Goal: Task Accomplishment & Management: Complete application form

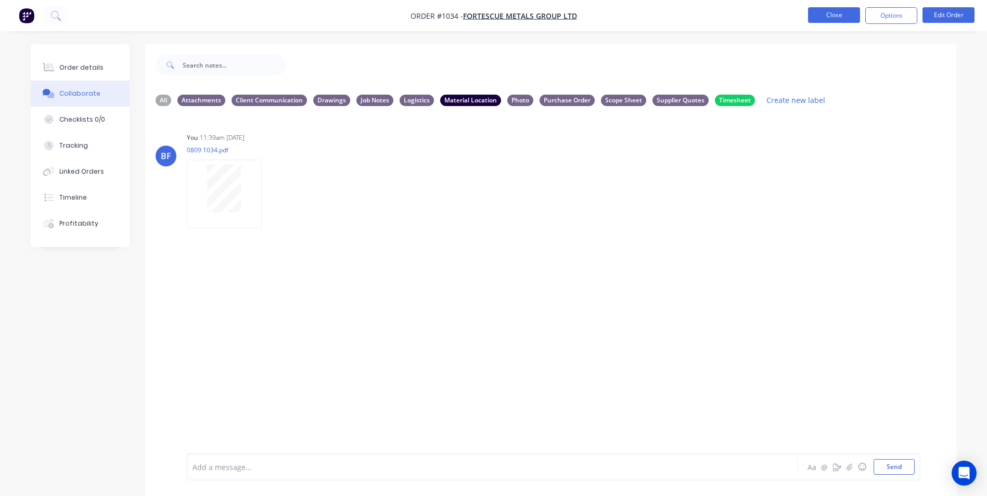
click at [832, 14] on button "Close" at bounding box center [834, 15] width 52 height 16
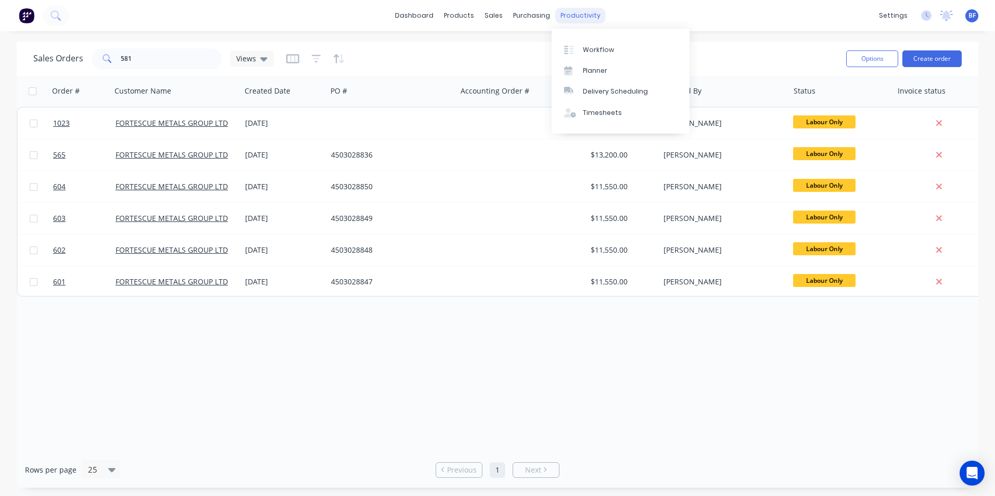
click at [574, 17] on div "productivity" at bounding box center [580, 16] width 50 height 16
click at [613, 109] on div "Timesheets" at bounding box center [602, 112] width 39 height 9
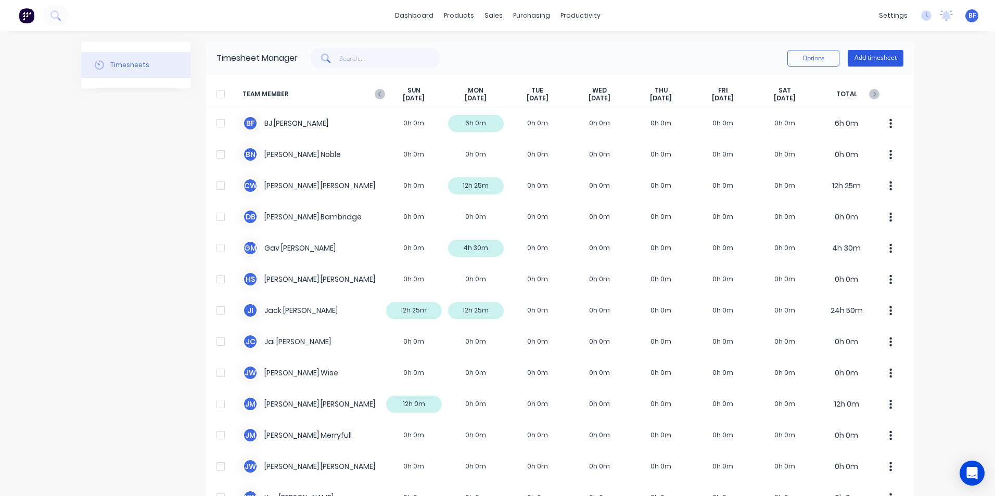
click at [862, 61] on button "Add timesheet" at bounding box center [876, 58] width 56 height 17
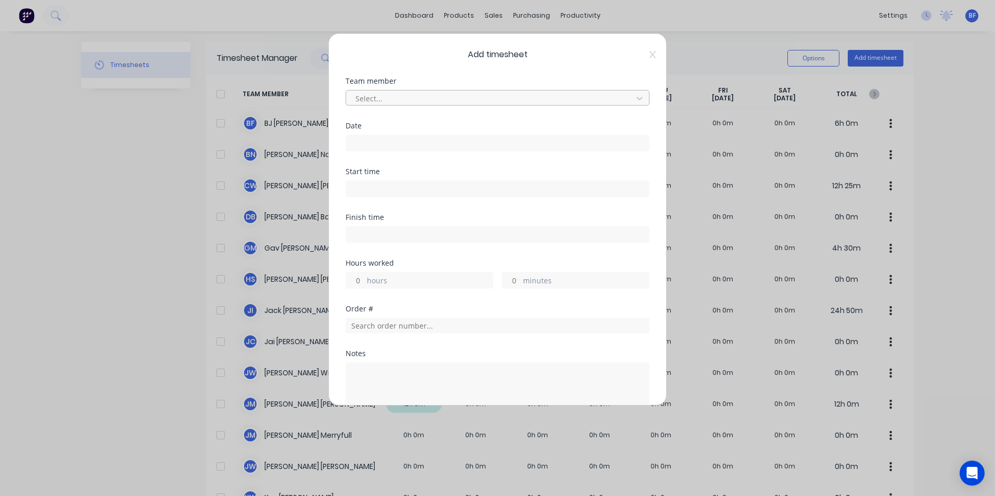
click at [400, 97] on div at bounding box center [490, 98] width 273 height 13
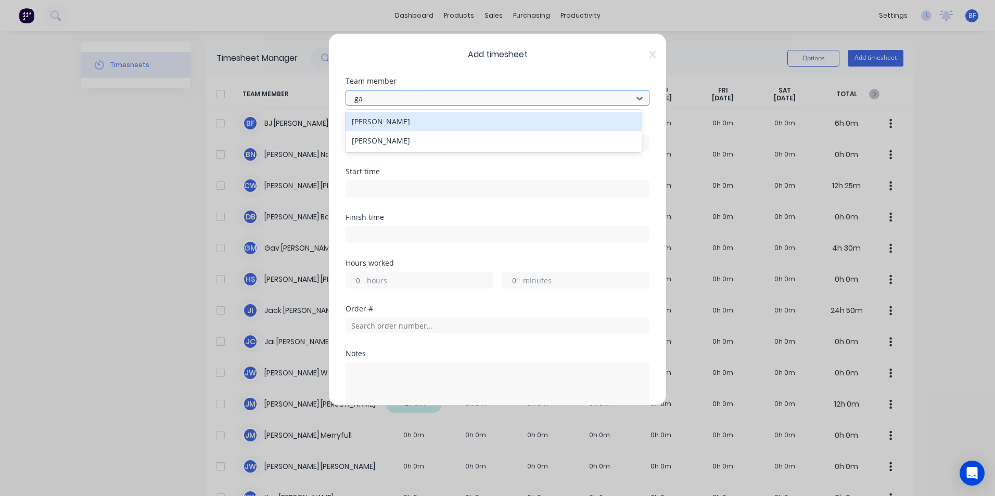
type input "gav"
click at [395, 121] on div "[PERSON_NAME]" at bounding box center [493, 121] width 296 height 19
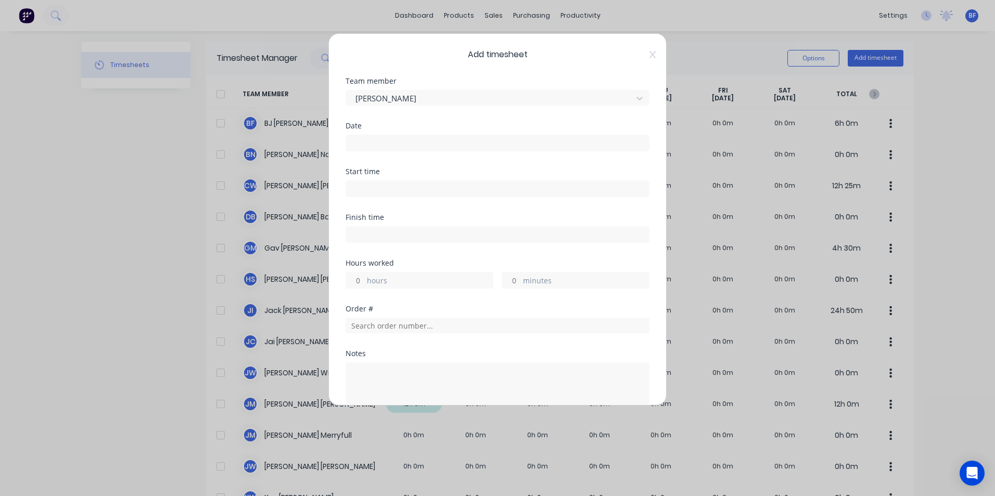
click at [385, 139] on input at bounding box center [497, 143] width 303 height 16
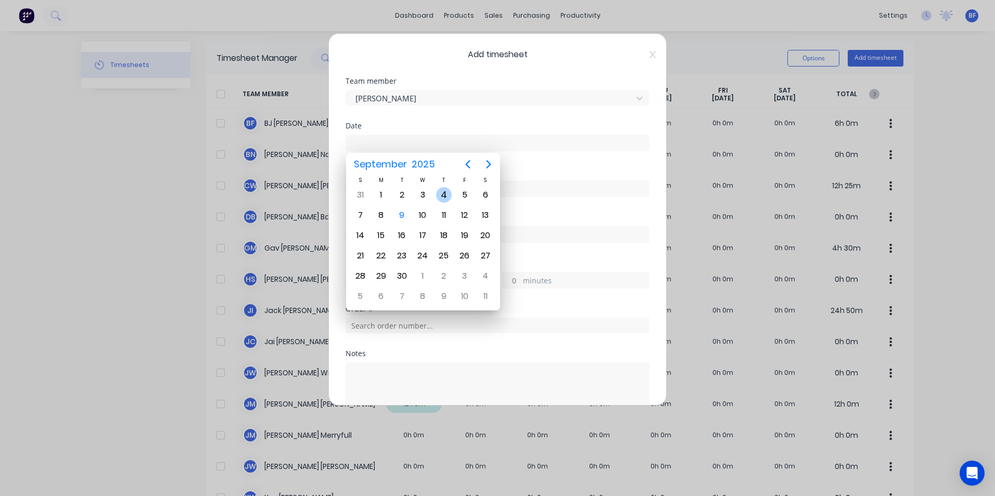
click at [439, 197] on div "4" at bounding box center [444, 195] width 16 height 16
type input "[DATE]"
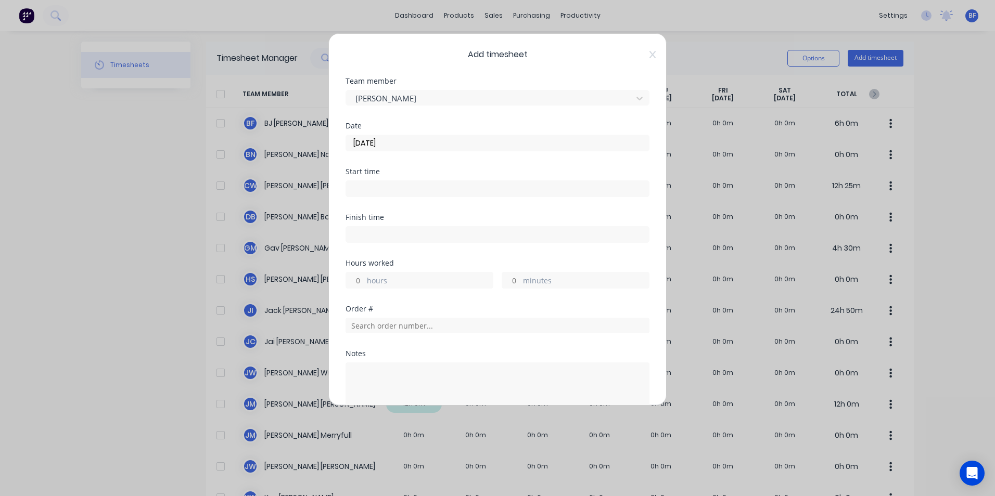
click at [357, 281] on input "hours" at bounding box center [355, 281] width 18 height 16
type input "6"
click at [391, 325] on input "text" at bounding box center [497, 326] width 304 height 16
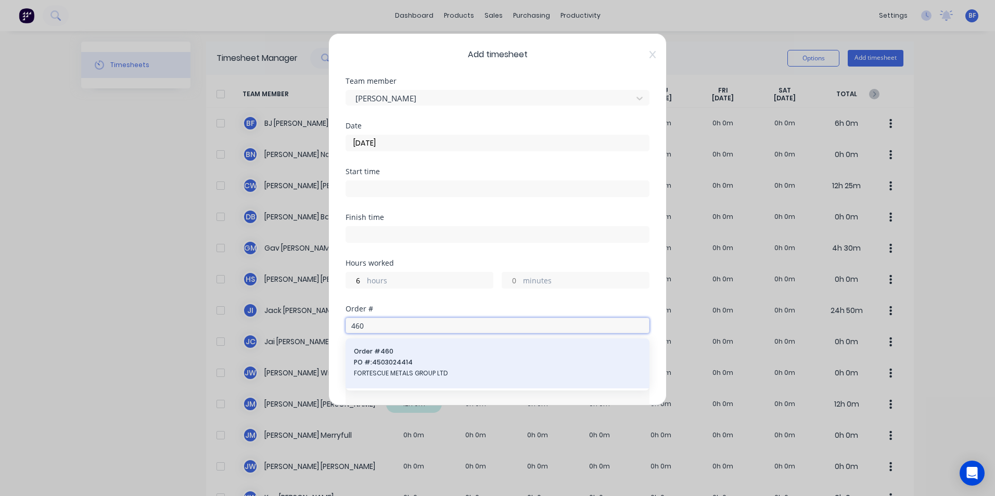
type input "460"
click at [401, 367] on span "PO #: 4503024414" at bounding box center [497, 362] width 287 height 9
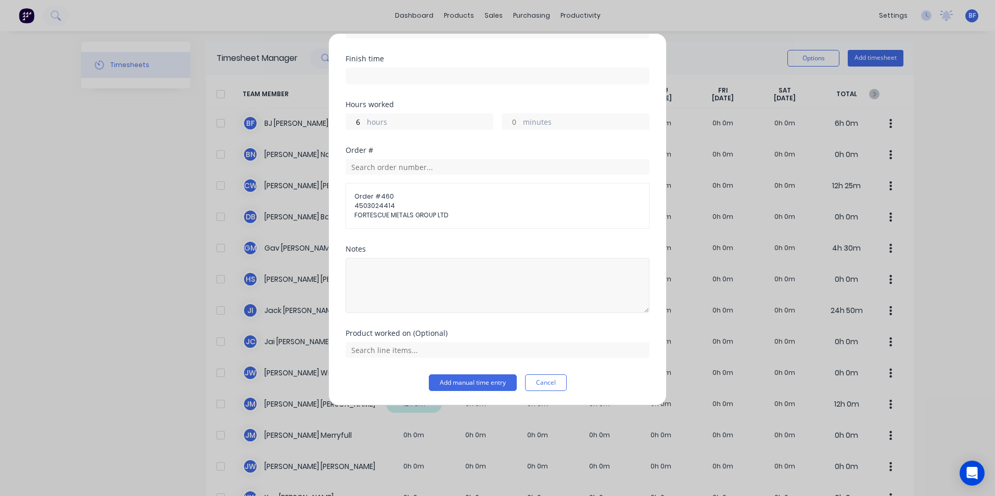
scroll to position [159, 0]
click at [364, 264] on textarea at bounding box center [497, 285] width 304 height 55
type textarea "Site visit"
click at [468, 377] on button "Add manual time entry" at bounding box center [473, 382] width 88 height 17
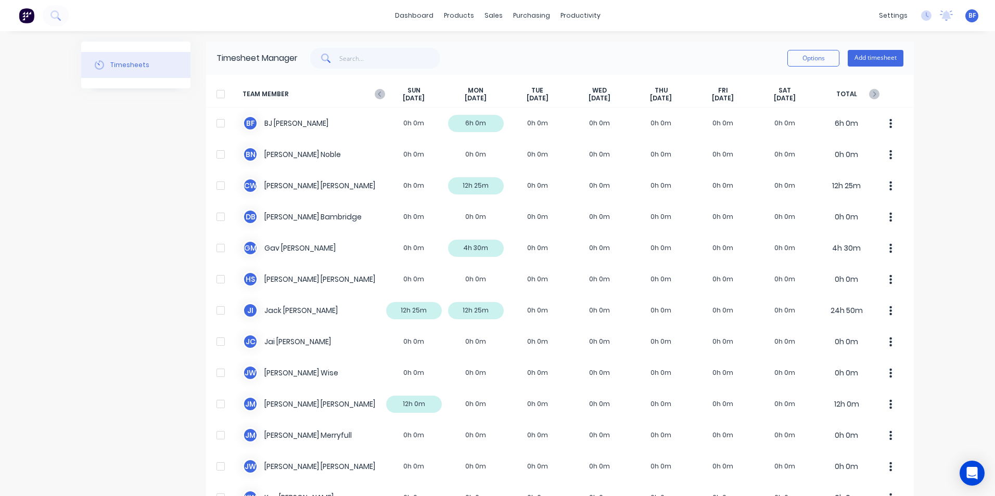
click at [375, 93] on icon "button" at bounding box center [380, 94] width 10 height 10
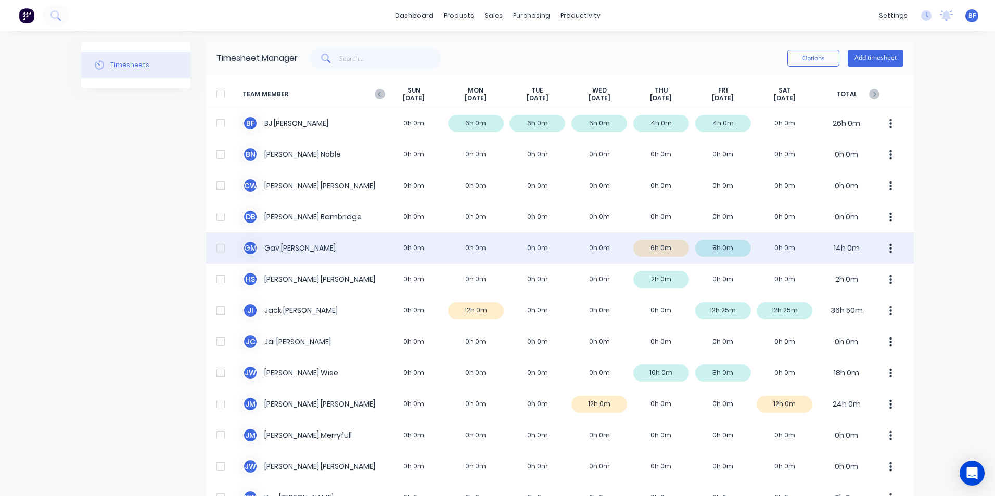
click at [889, 246] on icon "button" at bounding box center [890, 248] width 3 height 11
click at [839, 275] on div "Approve" at bounding box center [851, 277] width 80 height 15
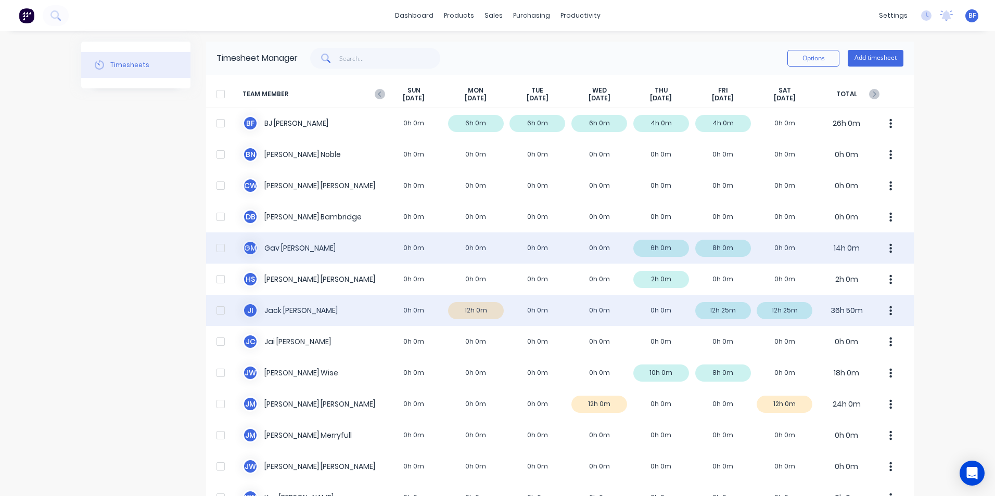
click at [889, 313] on button "button" at bounding box center [891, 310] width 22 height 21
click at [851, 338] on div "Approve" at bounding box center [851, 339] width 80 height 15
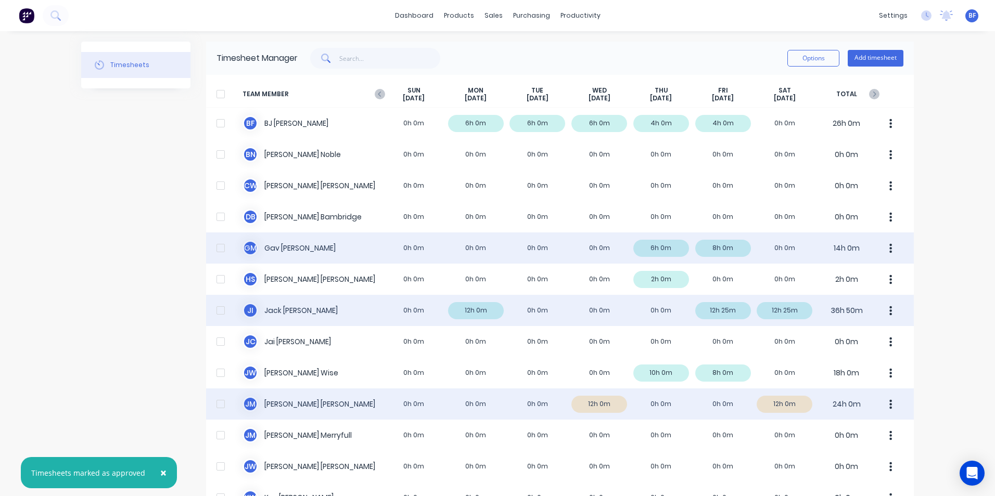
click at [885, 398] on button "button" at bounding box center [891, 404] width 22 height 21
click at [855, 429] on div "Approve" at bounding box center [851, 433] width 80 height 15
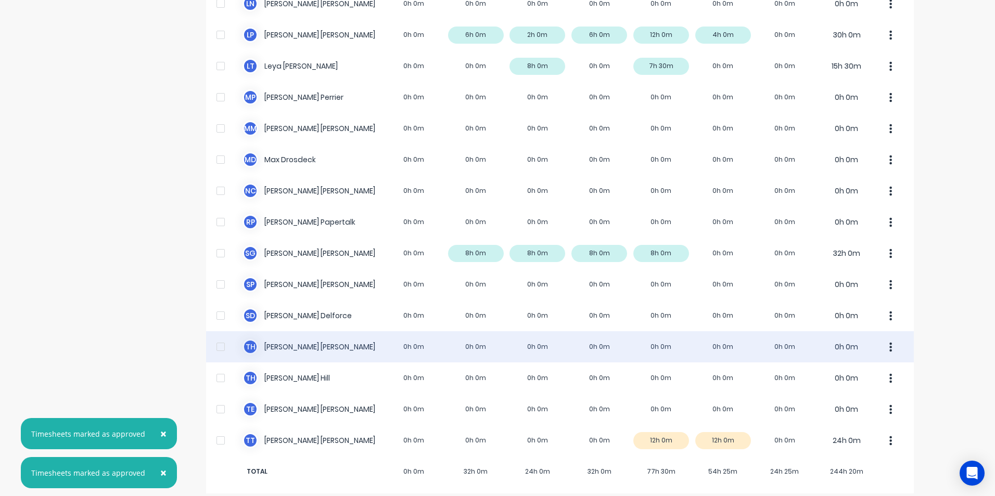
scroll to position [596, 0]
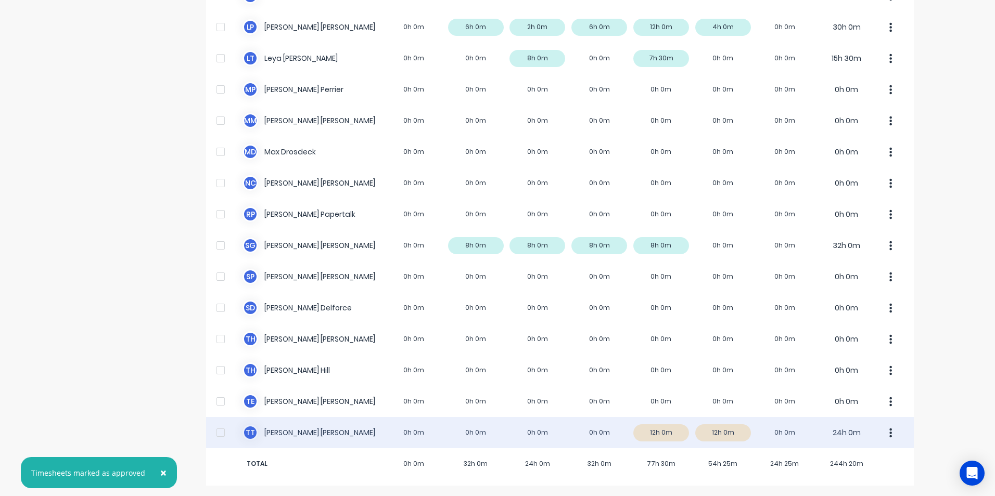
click at [890, 430] on icon "button" at bounding box center [891, 432] width 3 height 9
click at [855, 462] on div "Approve" at bounding box center [851, 461] width 80 height 15
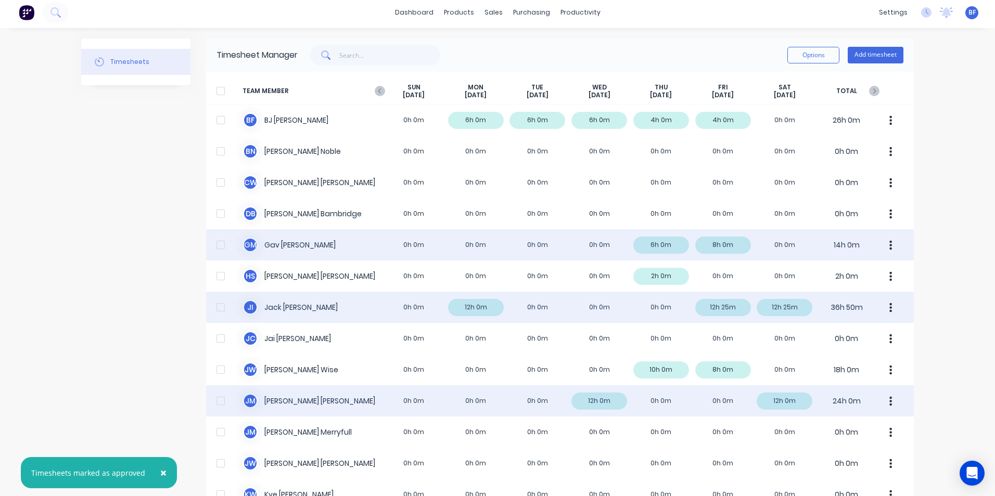
scroll to position [0, 0]
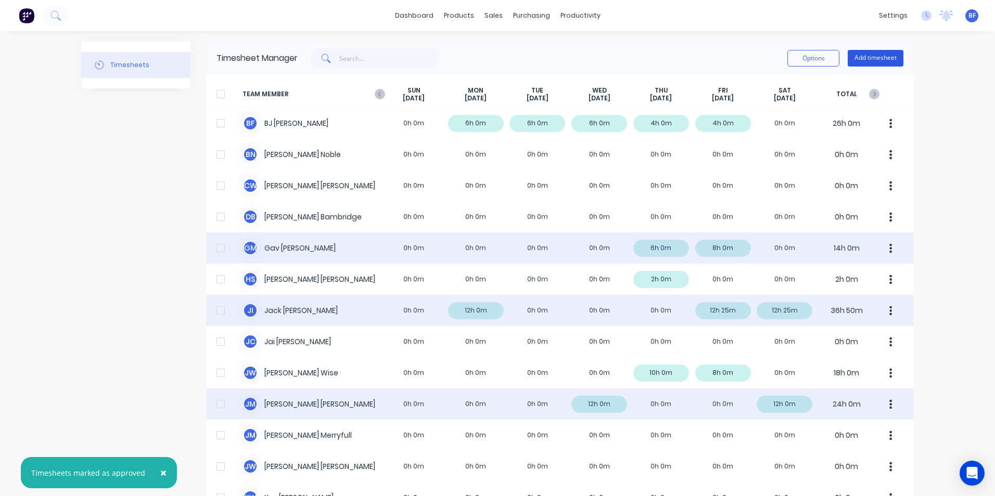
click at [860, 55] on button "Add timesheet" at bounding box center [876, 58] width 56 height 17
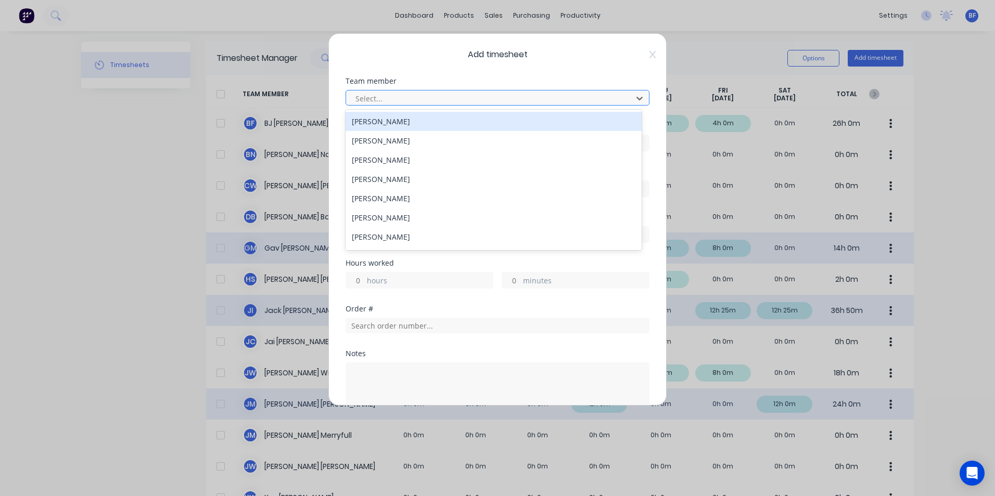
click at [389, 99] on div at bounding box center [490, 98] width 273 height 13
type input "mat"
click at [382, 122] on div "[PERSON_NAME]" at bounding box center [493, 121] width 296 height 19
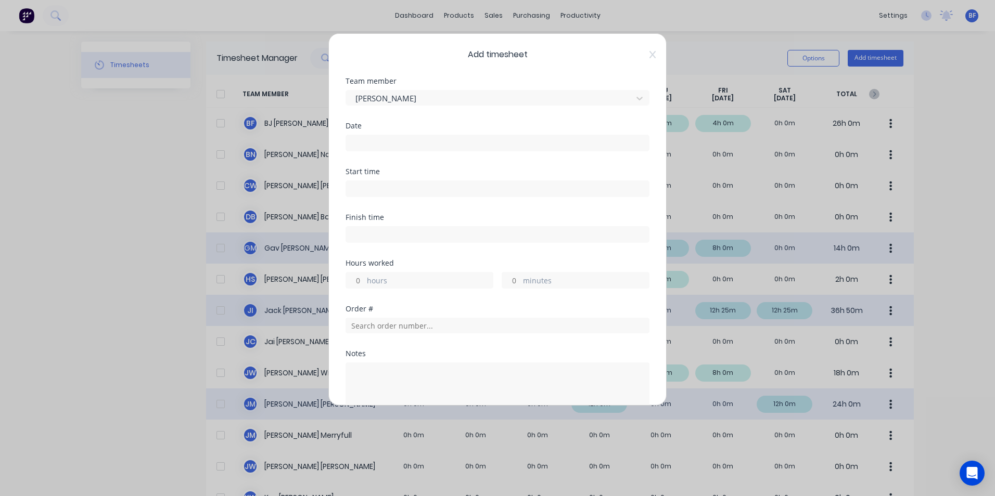
click at [356, 144] on input at bounding box center [497, 143] width 303 height 16
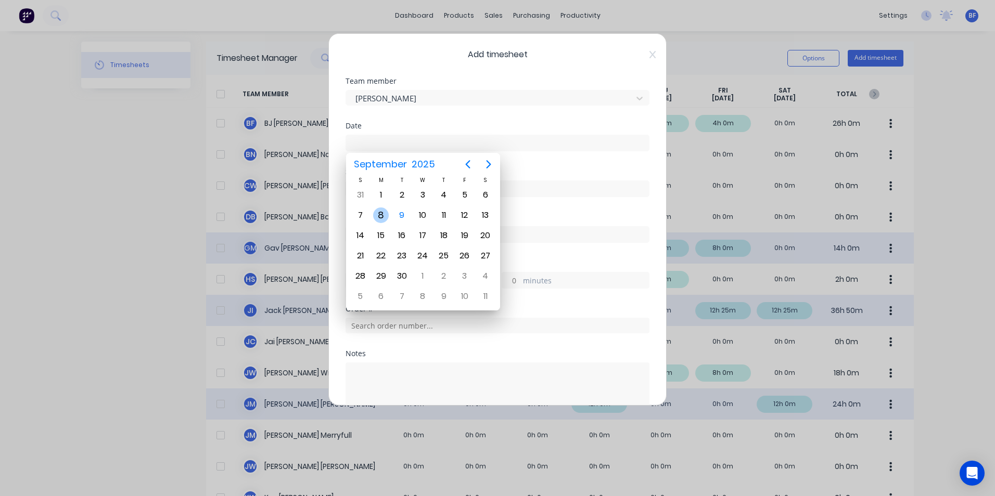
click at [376, 213] on div "8" at bounding box center [381, 216] width 16 height 16
type input "[DATE]"
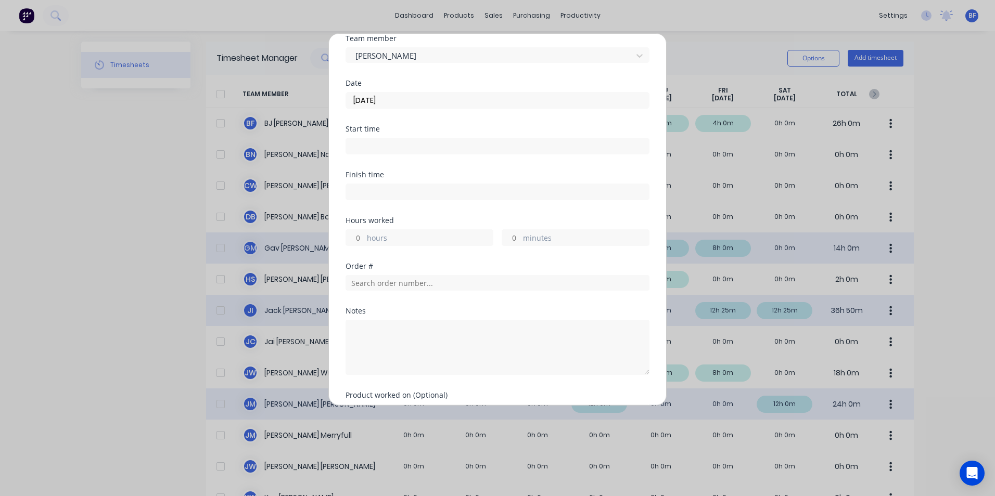
scroll to position [104, 0]
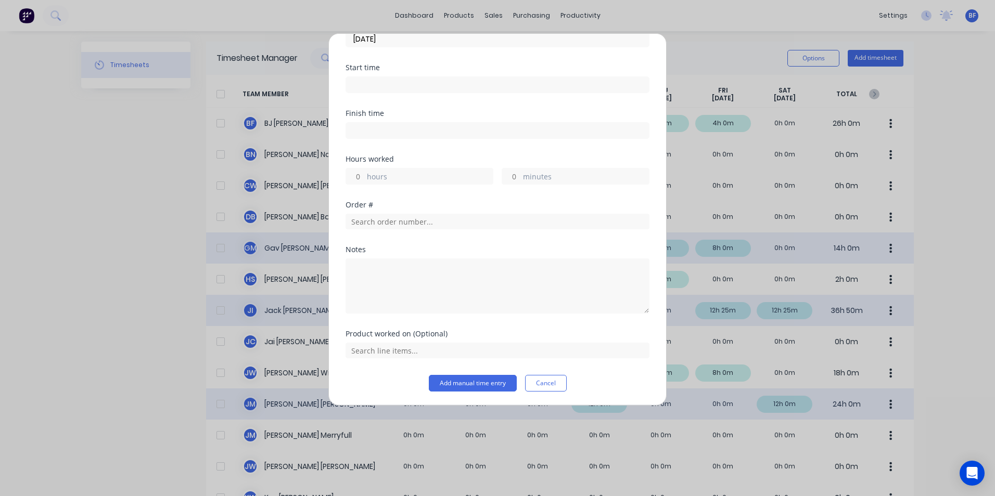
click at [366, 177] on div "hours" at bounding box center [419, 176] width 148 height 17
click at [361, 177] on input "hours" at bounding box center [355, 177] width 18 height 16
type input "2"
type input "30"
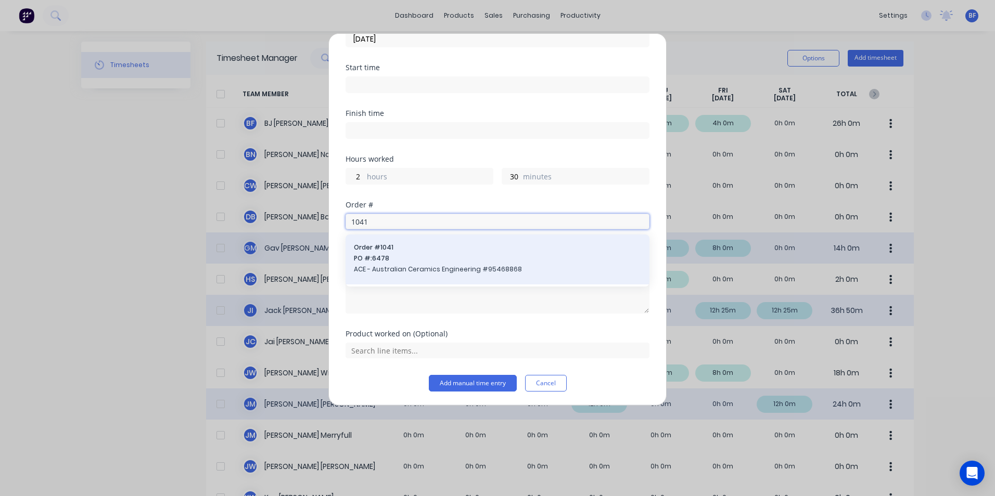
type input "1041"
click at [384, 256] on span "PO #: 6478" at bounding box center [497, 258] width 287 height 9
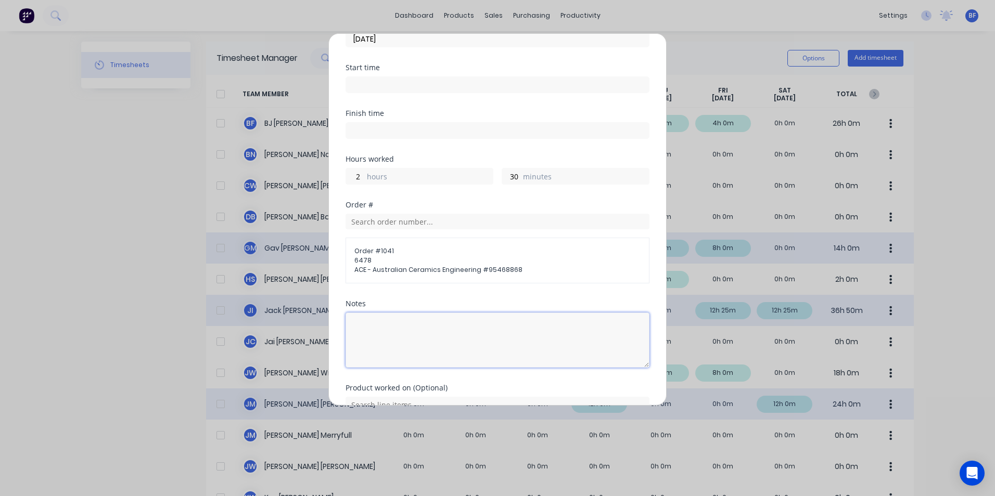
click at [363, 318] on textarea at bounding box center [497, 340] width 304 height 55
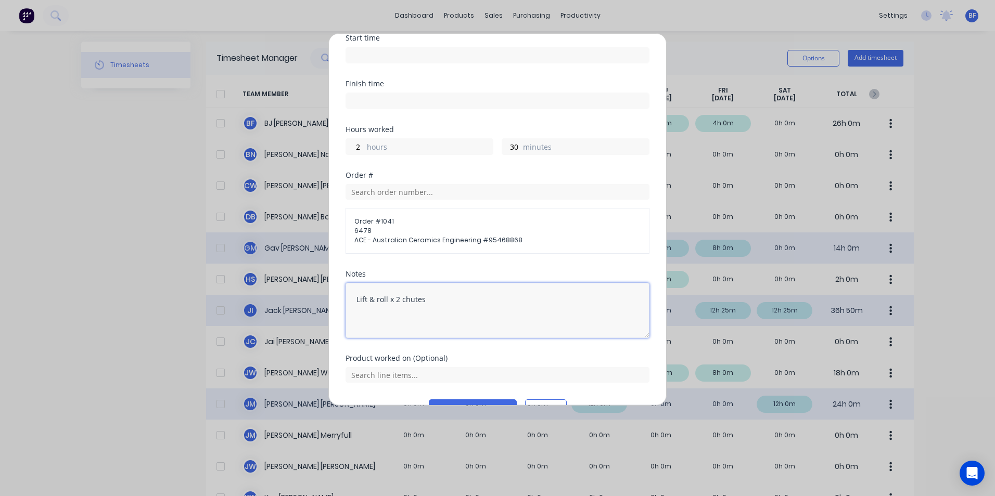
scroll to position [159, 0]
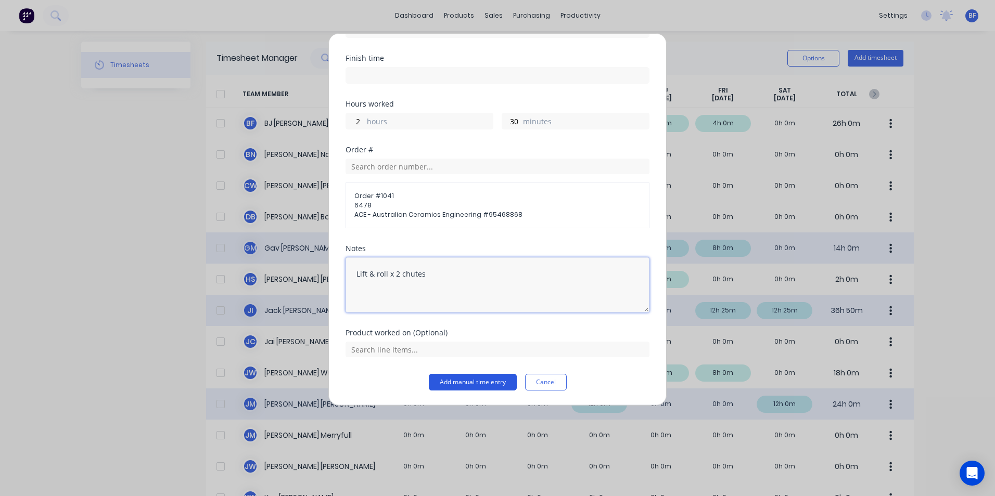
type textarea "Lift & roll x 2 chutes"
click at [487, 384] on button "Add manual time entry" at bounding box center [473, 382] width 88 height 17
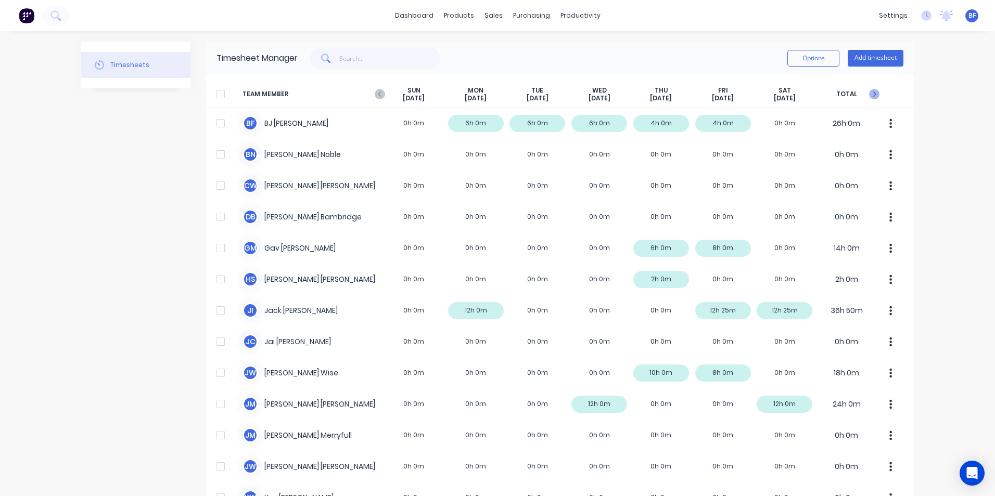
click at [869, 91] on icon "button" at bounding box center [874, 94] width 10 height 10
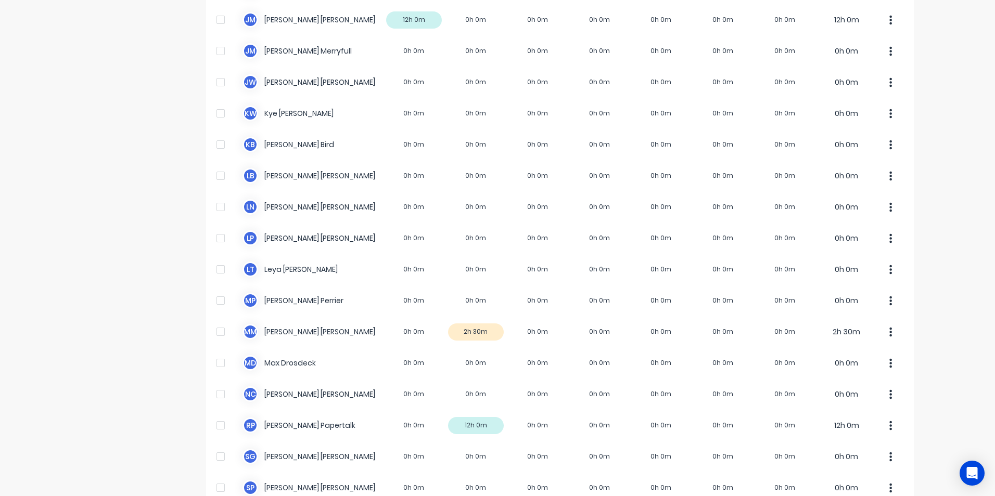
scroll to position [468, 0]
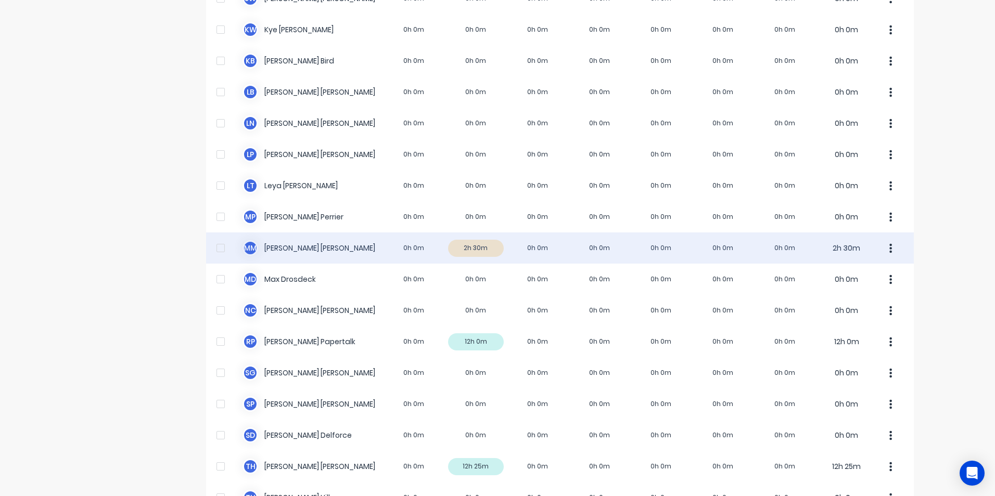
click at [889, 246] on icon "button" at bounding box center [890, 248] width 3 height 11
click at [840, 283] on div "Approve" at bounding box center [851, 277] width 80 height 15
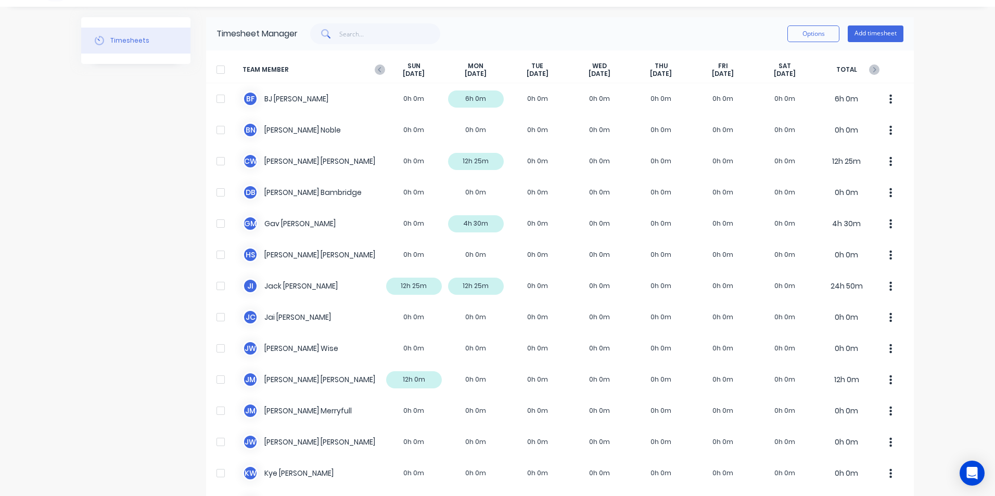
scroll to position [0, 0]
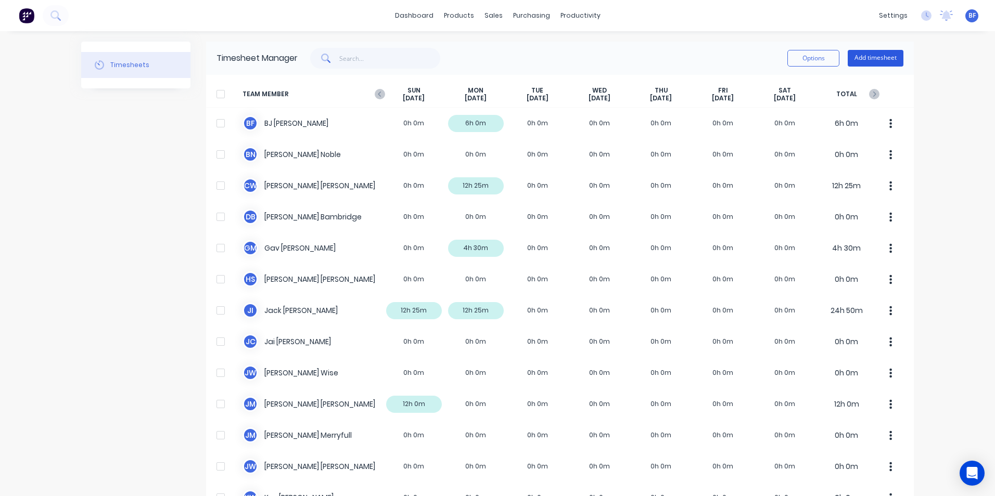
click at [868, 63] on button "Add timesheet" at bounding box center [876, 58] width 56 height 17
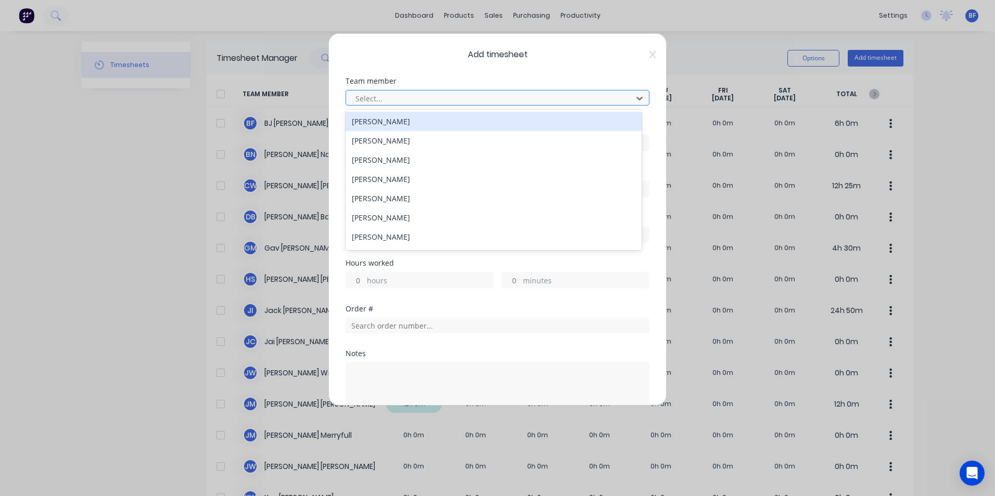
click at [394, 96] on div at bounding box center [490, 98] width 273 height 13
type input "gav"
click at [385, 121] on div "[PERSON_NAME]" at bounding box center [493, 121] width 296 height 19
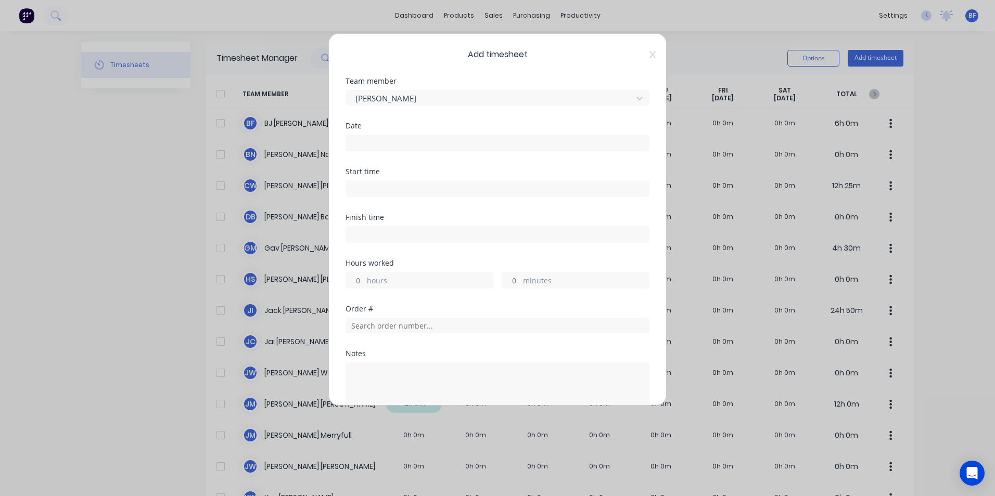
click at [365, 147] on input at bounding box center [497, 143] width 303 height 16
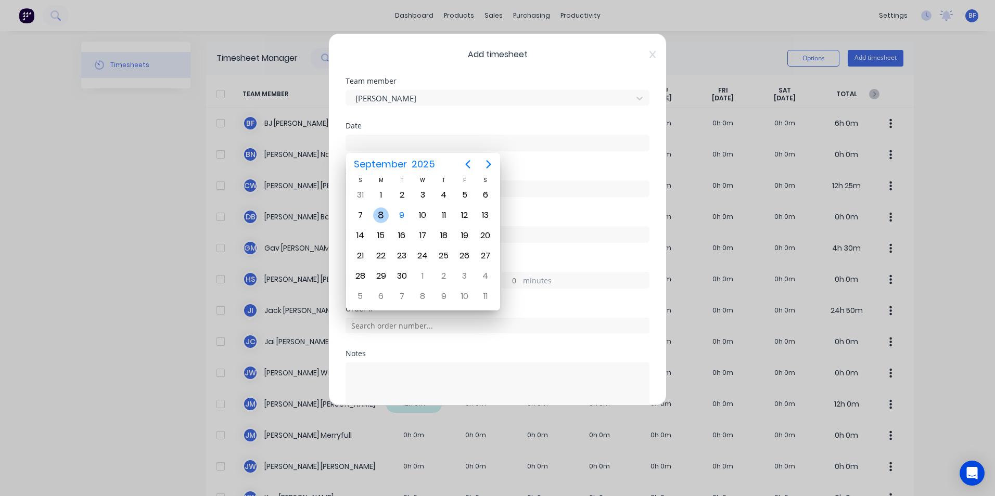
click at [383, 214] on div "8" at bounding box center [381, 216] width 16 height 16
type input "[DATE]"
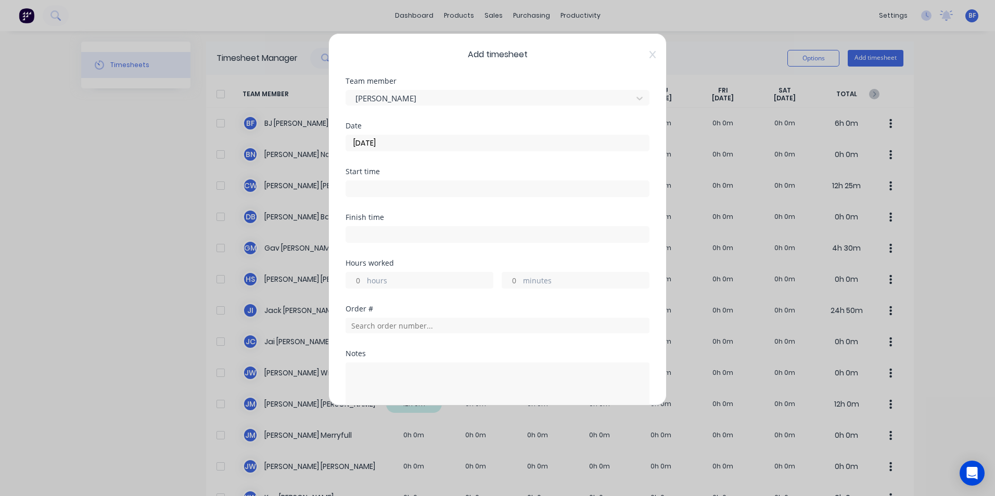
click at [394, 287] on label "hours" at bounding box center [430, 281] width 126 height 13
click at [364, 287] on input "hours" at bounding box center [355, 281] width 18 height 16
type input "3"
click at [395, 328] on input "text" at bounding box center [497, 326] width 304 height 16
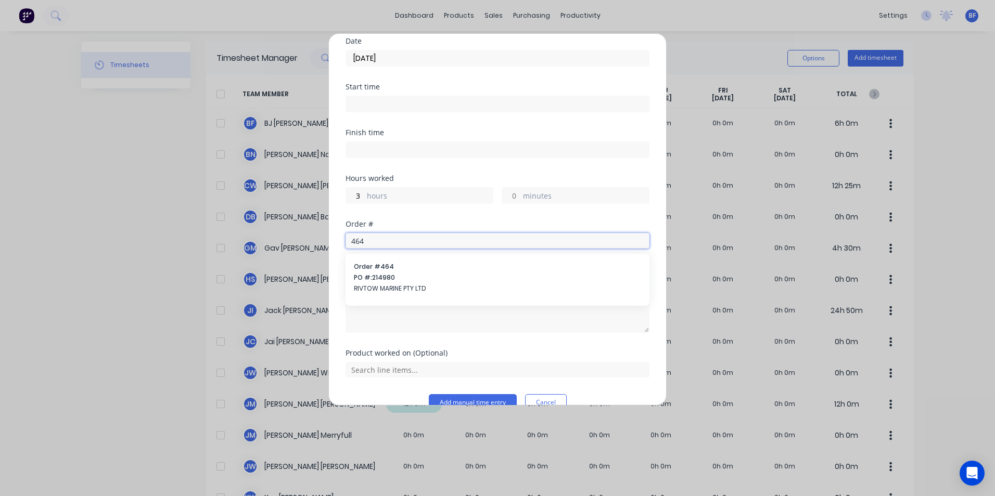
scroll to position [105, 0]
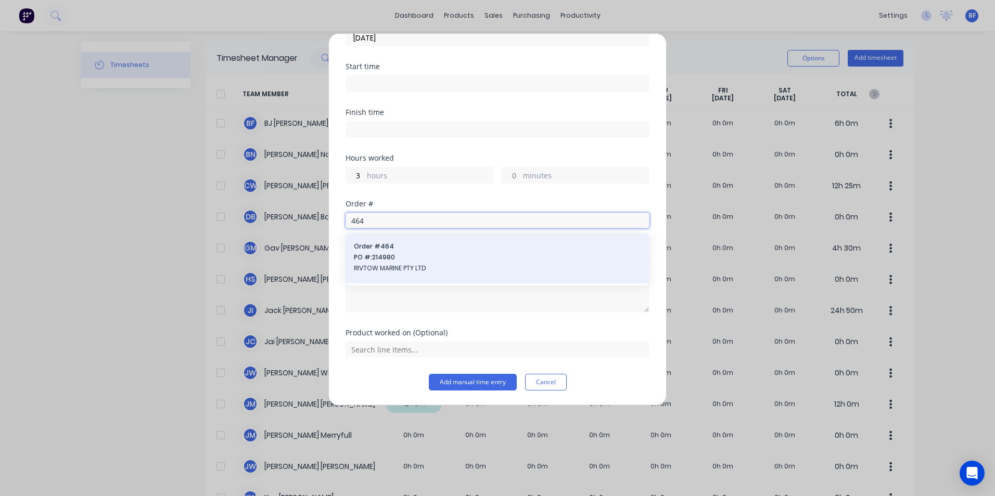
type input "464"
click at [391, 264] on span "RIVTOW MARINE PTY LTD" at bounding box center [497, 268] width 287 height 9
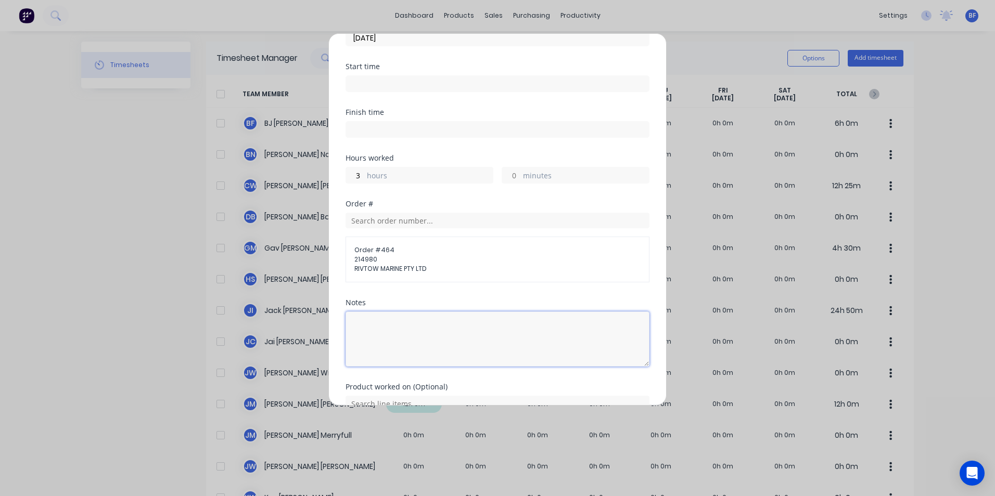
click at [348, 318] on textarea at bounding box center [497, 339] width 304 height 55
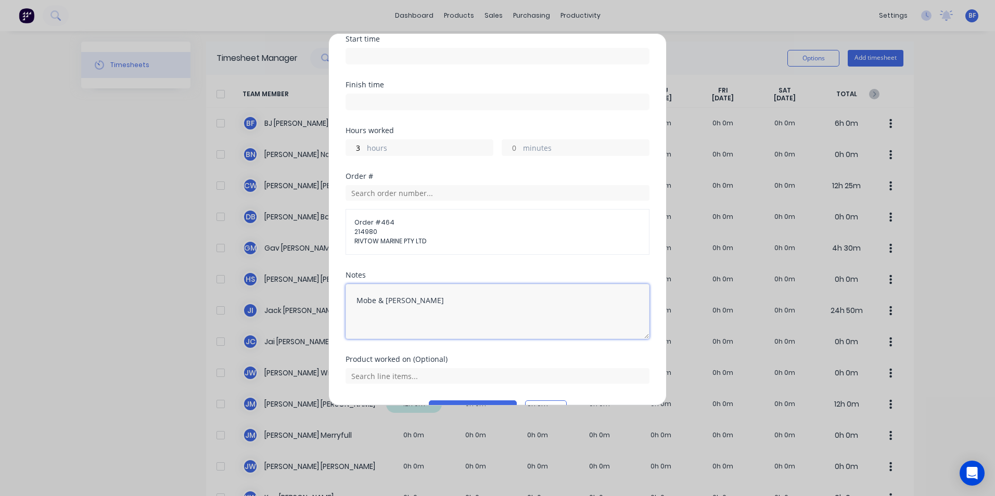
scroll to position [159, 0]
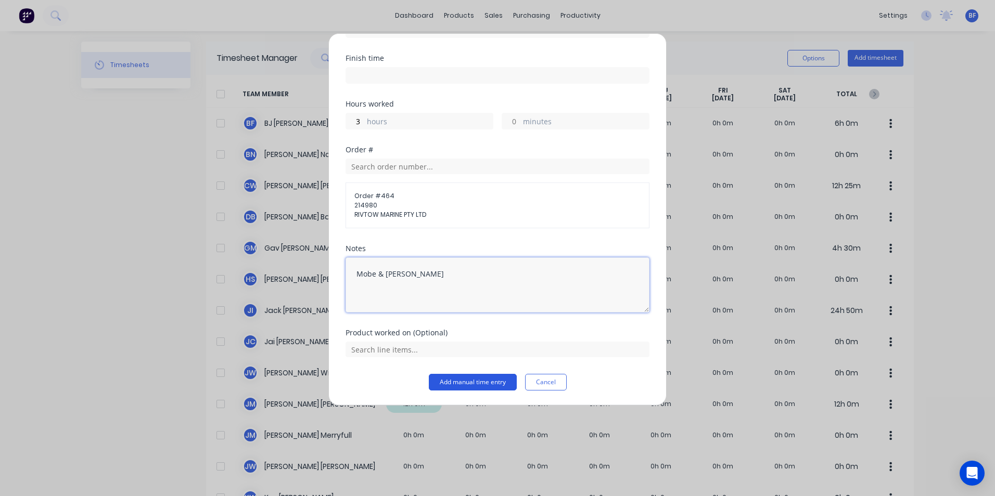
type textarea "Mobe & [PERSON_NAME]"
click at [489, 385] on button "Add manual time entry" at bounding box center [473, 382] width 88 height 17
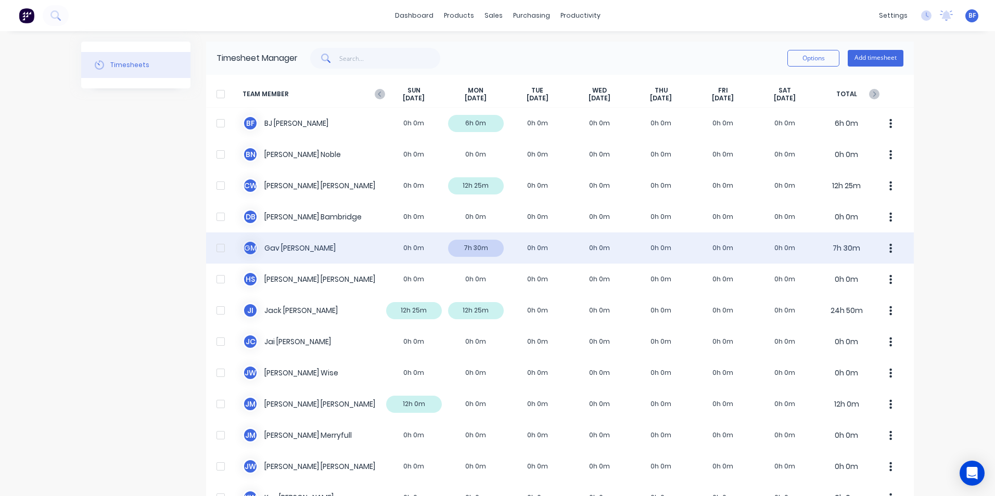
click at [471, 250] on div "G M [PERSON_NAME] 0h 0m 7h 30m 0h 0m 0h 0m 0h 0m 0h 0m 0h 0m 7h 30m" at bounding box center [560, 248] width 708 height 31
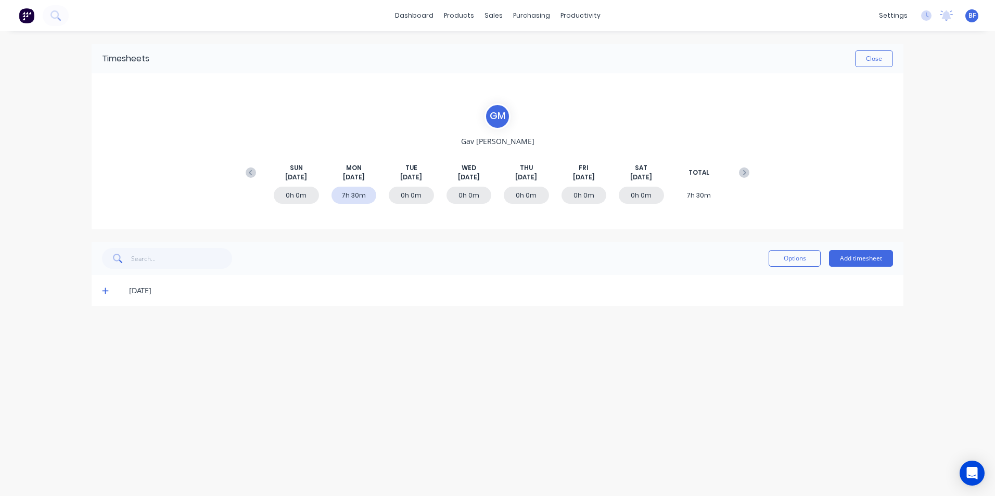
click at [105, 291] on icon at bounding box center [105, 291] width 6 height 6
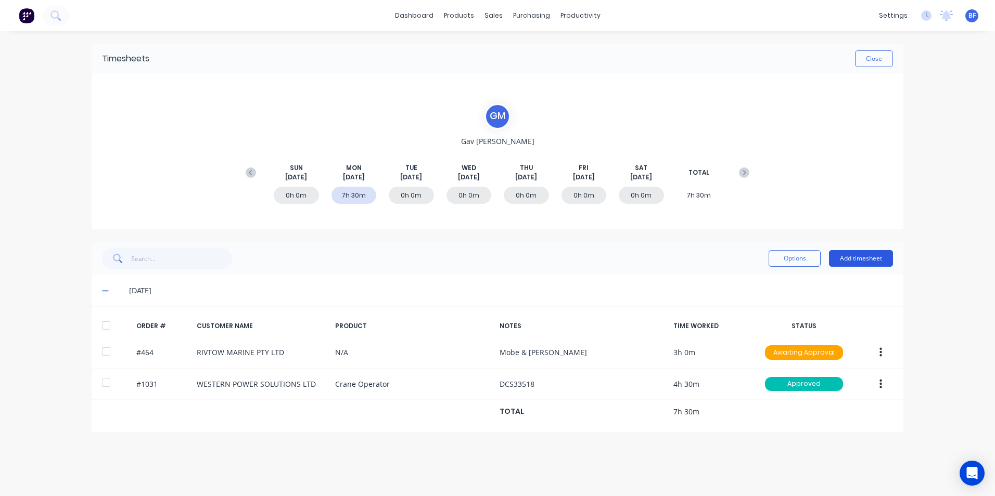
click at [848, 256] on button "Add timesheet" at bounding box center [861, 258] width 64 height 17
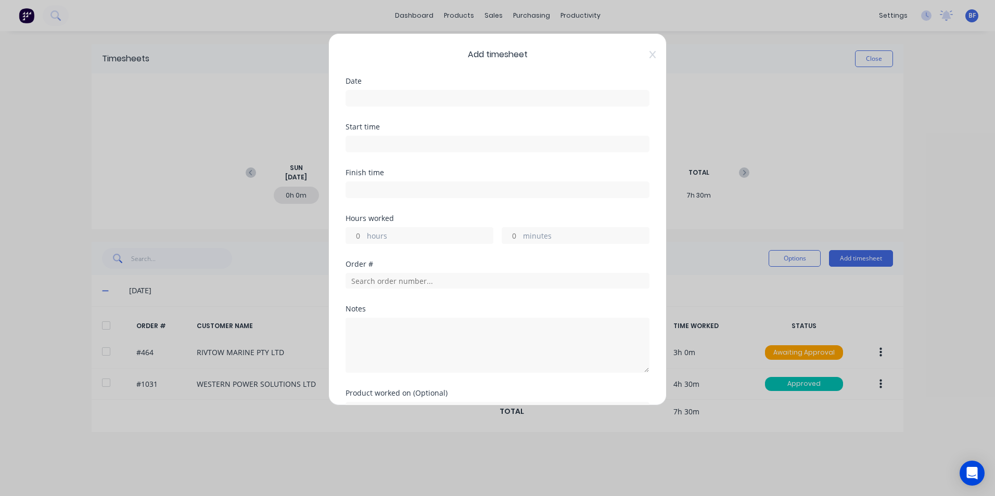
click at [366, 98] on input at bounding box center [497, 99] width 303 height 16
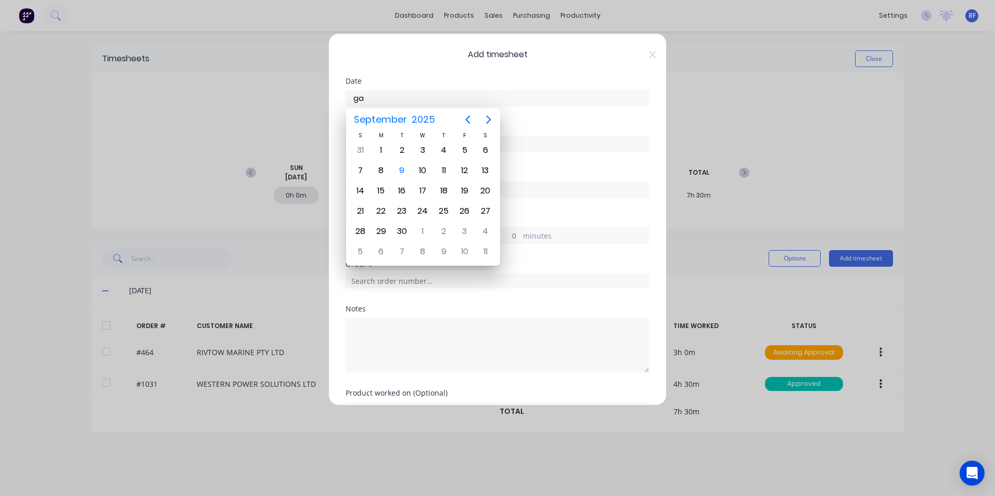
type input "g"
click at [385, 166] on div "8" at bounding box center [381, 171] width 16 height 16
type input "[DATE]"
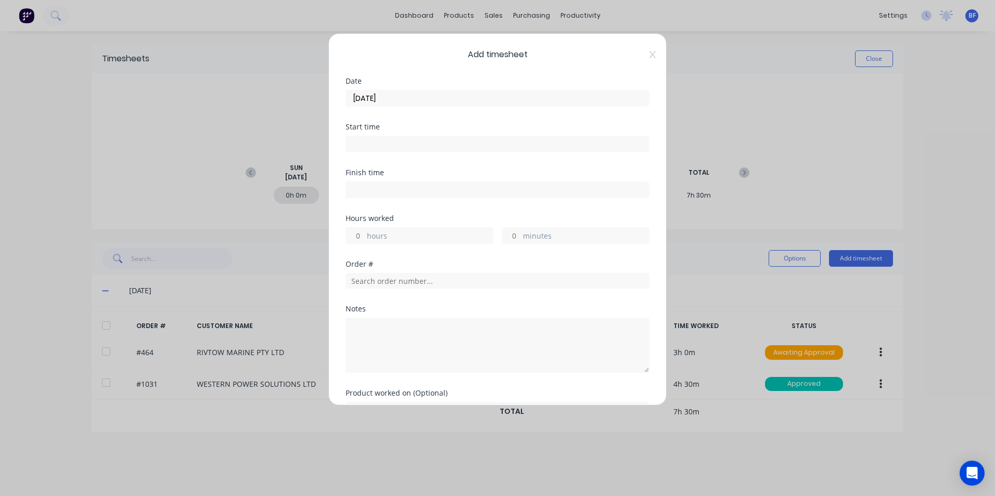
click at [363, 239] on input "hours" at bounding box center [355, 236] width 18 height 16
type input "2"
click at [357, 331] on textarea at bounding box center [497, 345] width 304 height 55
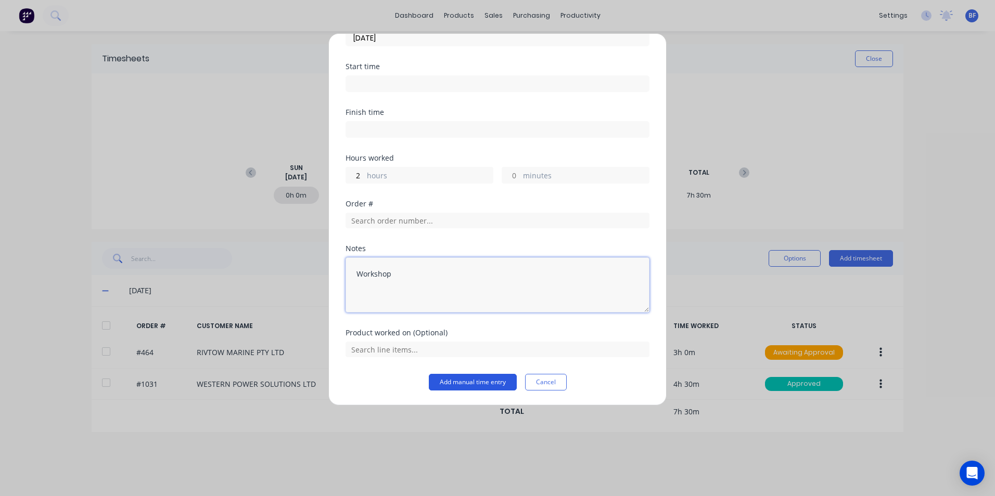
type textarea "Workshop"
click at [455, 390] on button "Add manual time entry" at bounding box center [473, 382] width 88 height 17
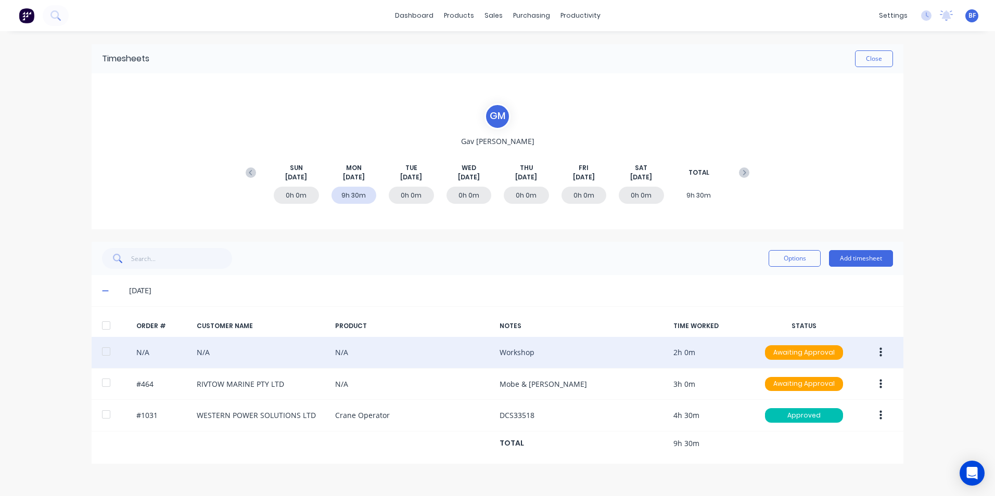
click at [879, 354] on icon "button" at bounding box center [880, 352] width 3 height 11
click at [837, 387] on div "Approve" at bounding box center [843, 380] width 80 height 15
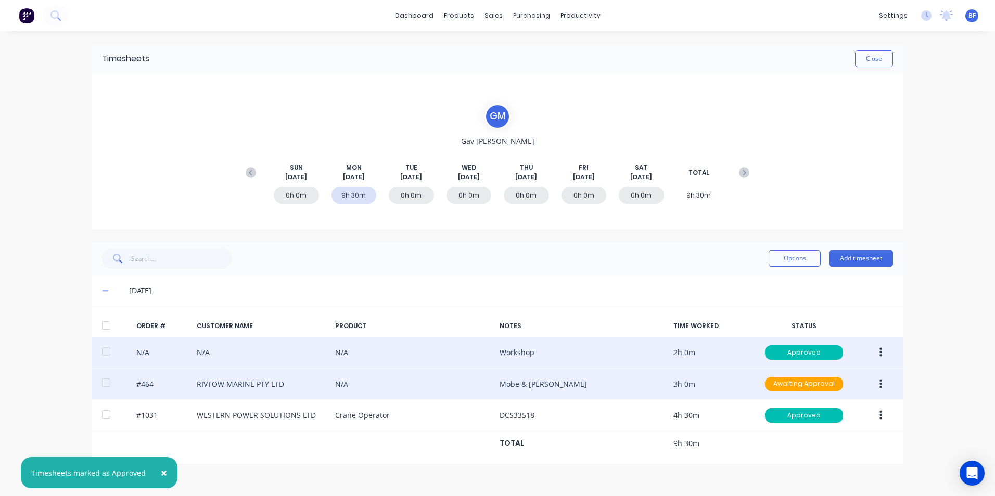
click at [882, 381] on button "button" at bounding box center [880, 384] width 24 height 19
click at [842, 411] on div "Approve" at bounding box center [843, 411] width 80 height 15
